Goal: Submit feedback/report problem

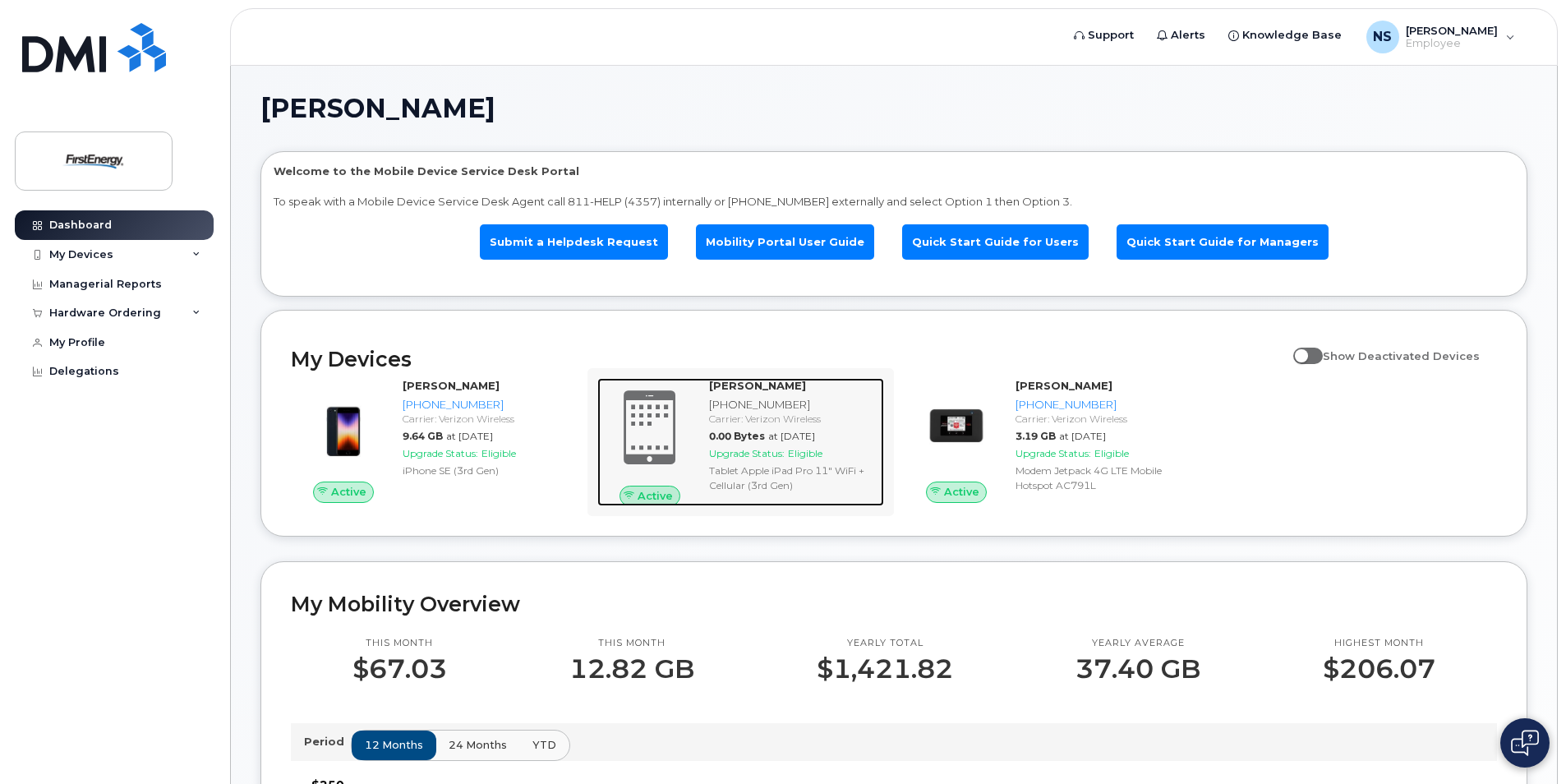
click at [688, 436] on span at bounding box center [650, 428] width 79 height 83
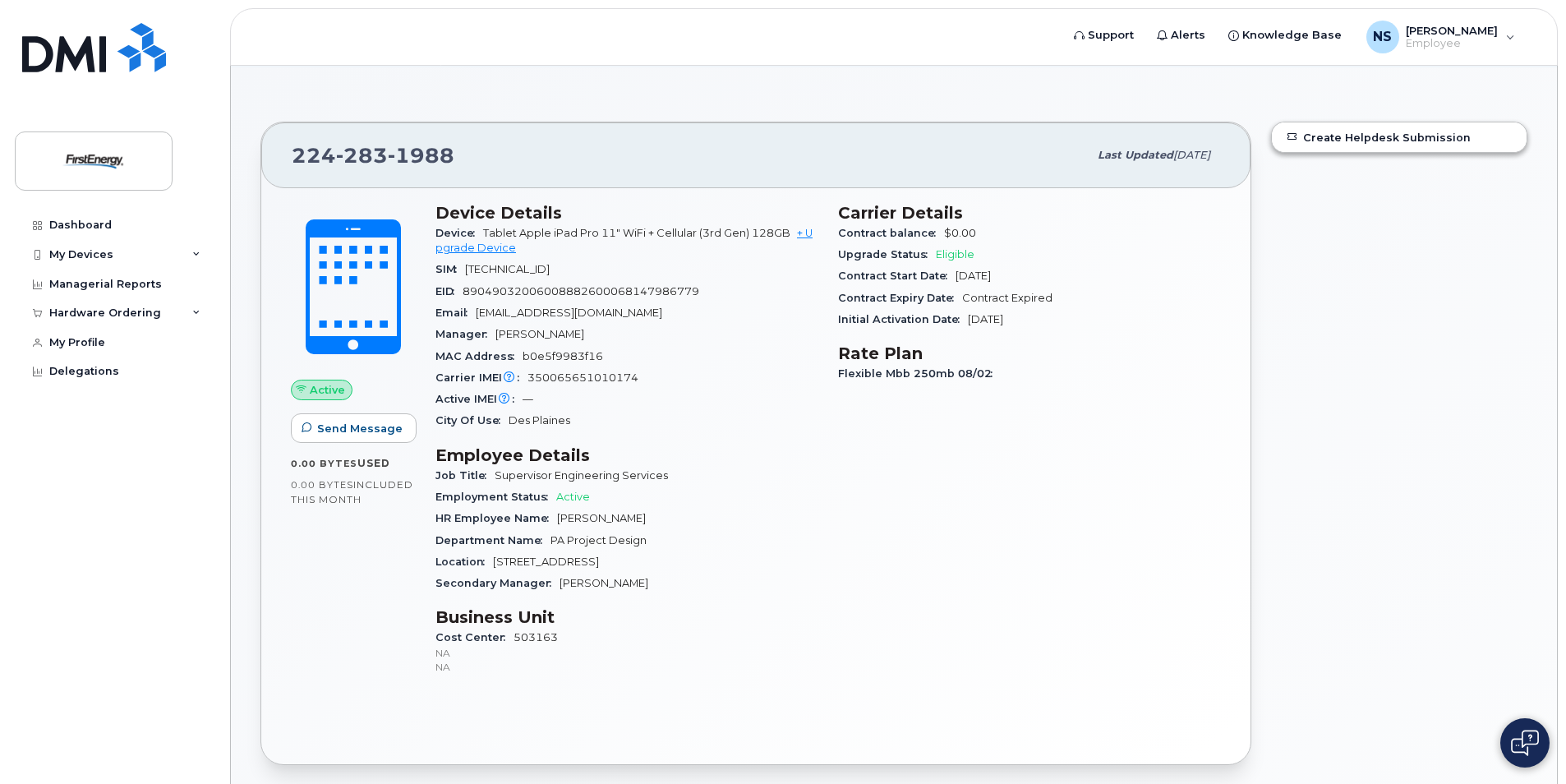
scroll to position [82, 0]
click at [335, 426] on span "Send Message" at bounding box center [360, 429] width 85 height 15
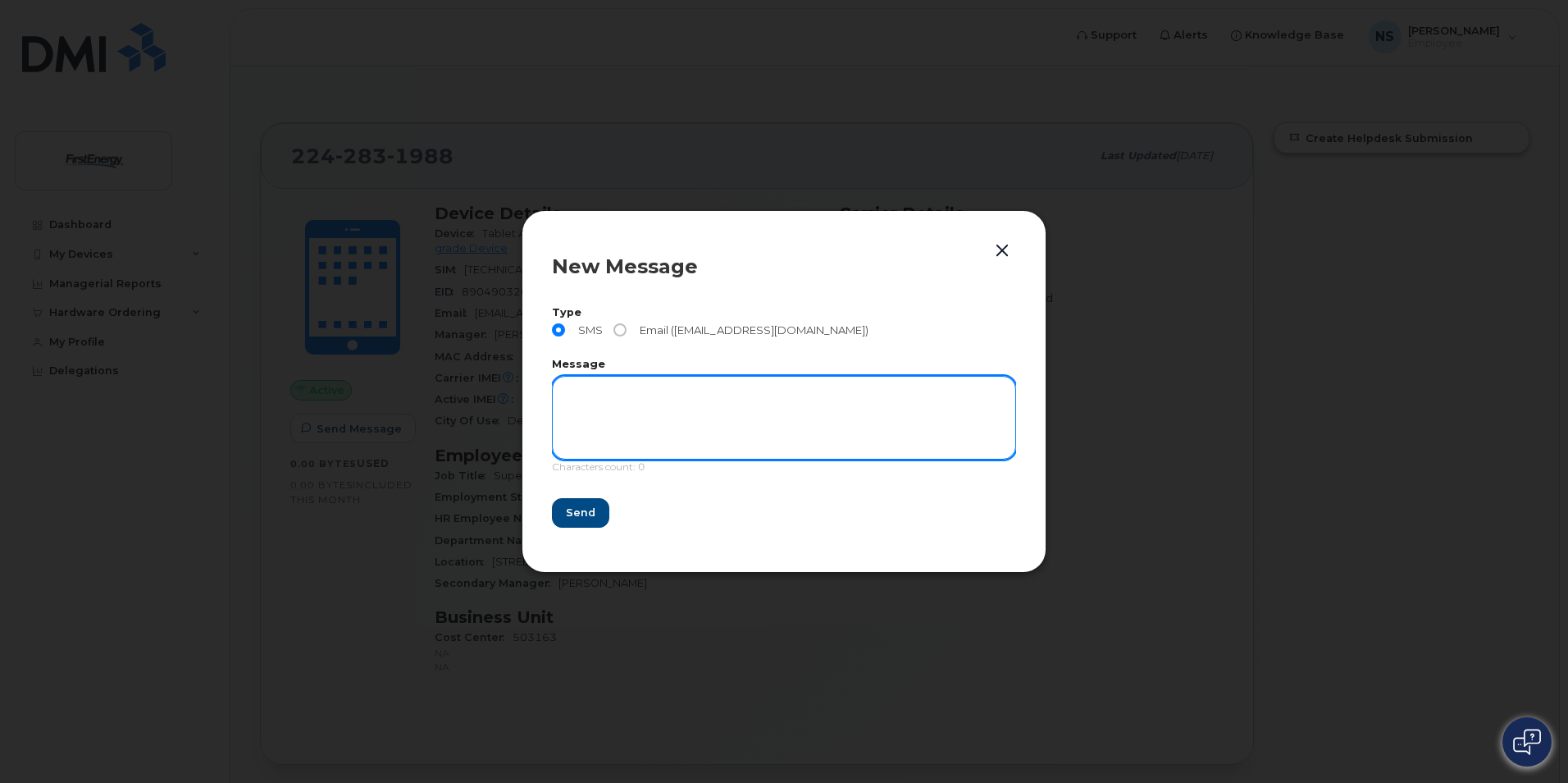
click at [587, 394] on textarea at bounding box center [784, 417] width 464 height 84
type textarea "test"
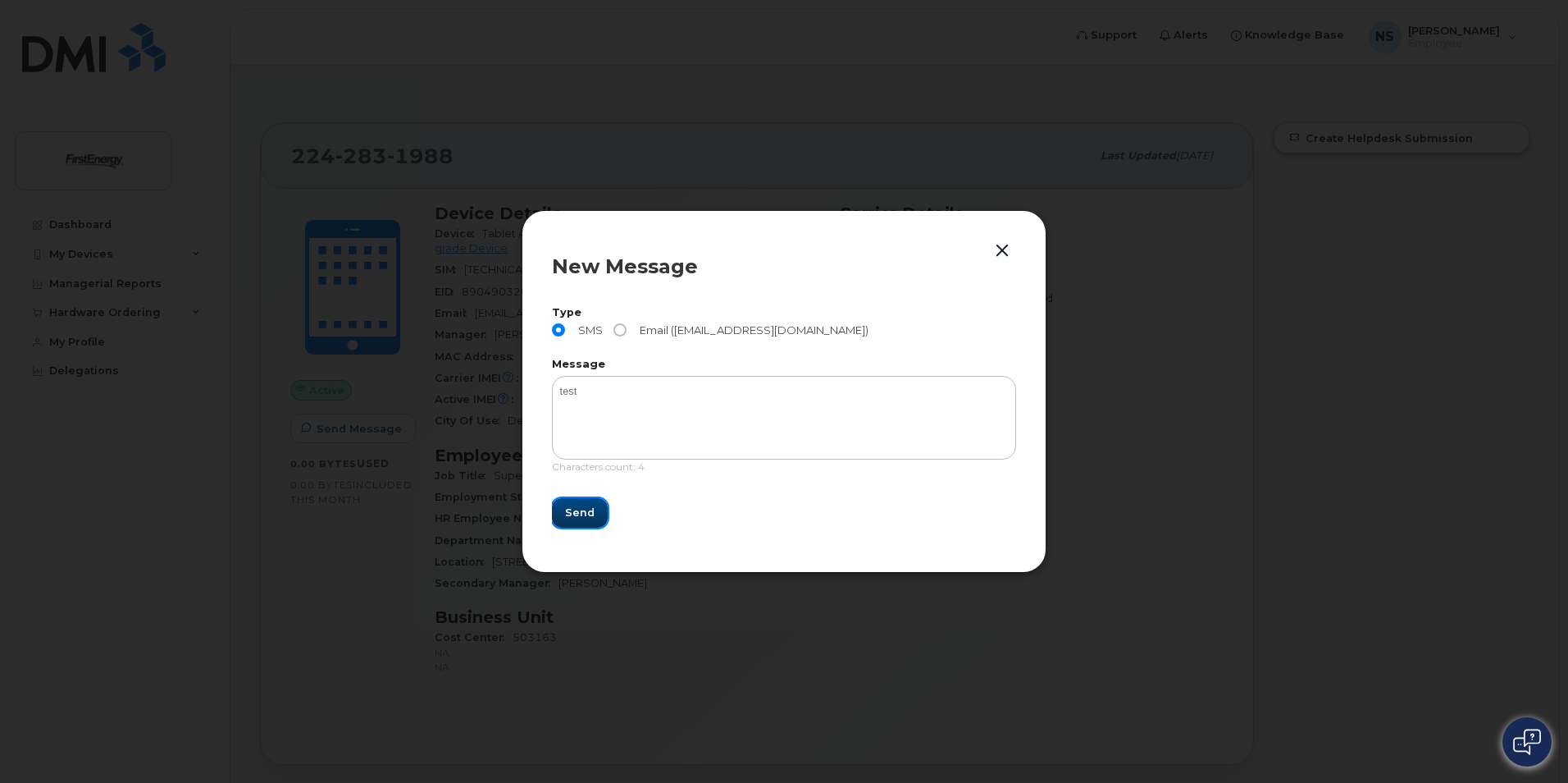
click at [599, 517] on button "Send" at bounding box center [580, 512] width 56 height 30
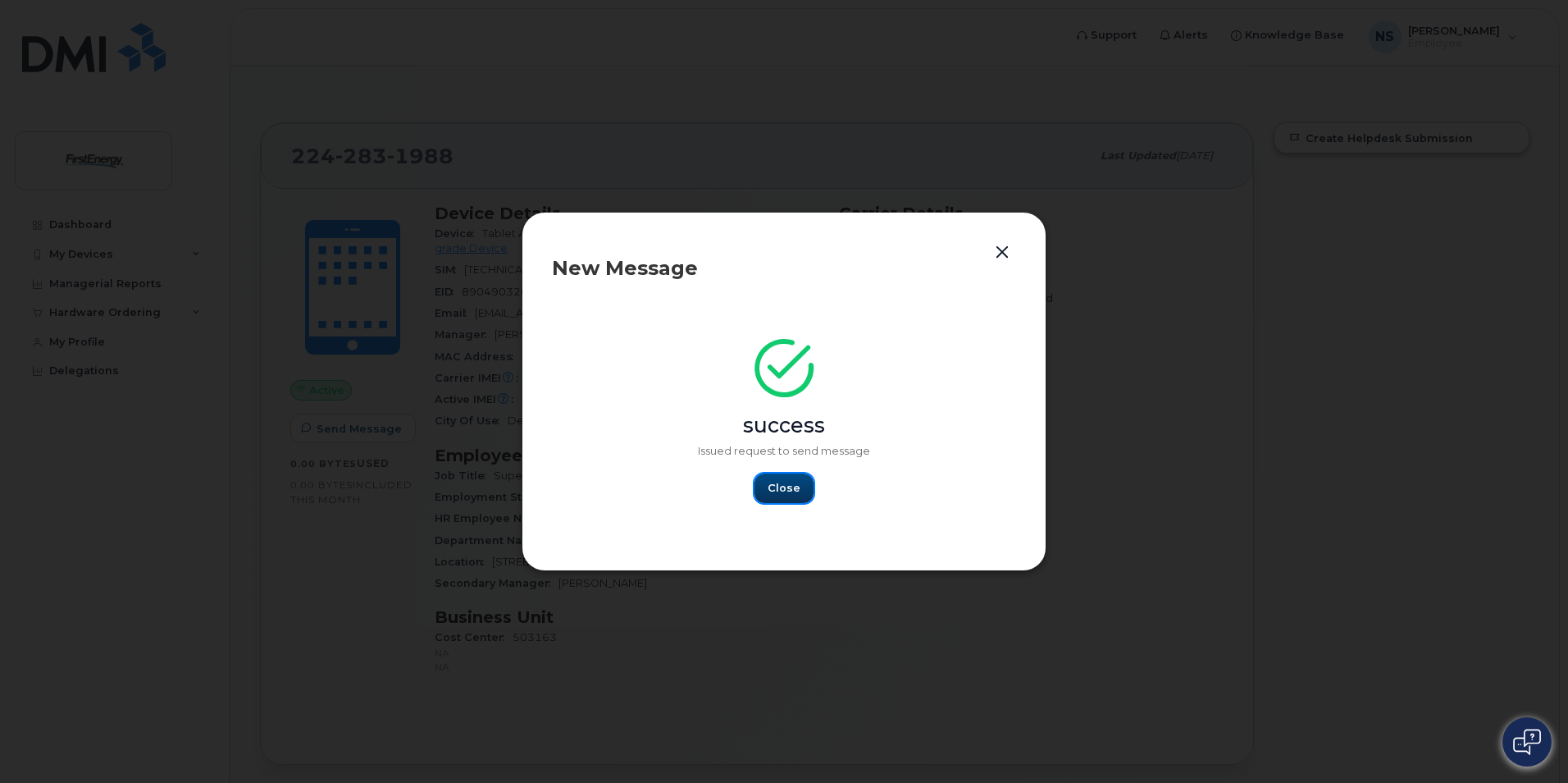
click at [786, 492] on span "Close" at bounding box center [784, 487] width 32 height 15
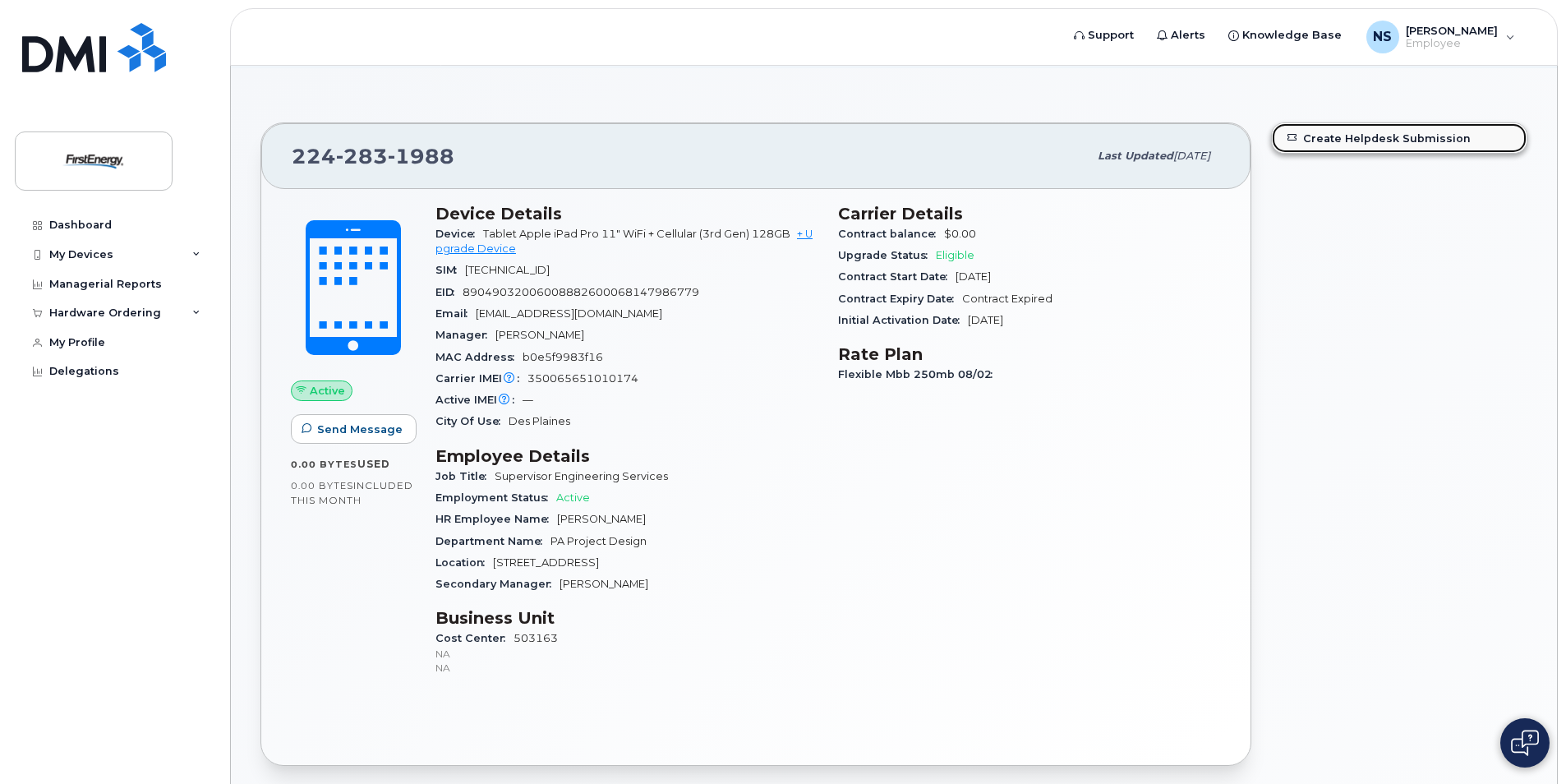
click at [1364, 136] on link "Create Helpdesk Submission" at bounding box center [1400, 137] width 255 height 30
